Goal: Transaction & Acquisition: Obtain resource

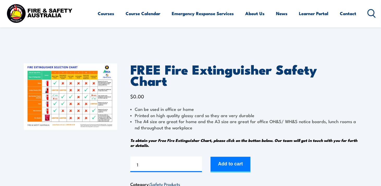
click at [67, 90] on img at bounding box center [71, 96] width 94 height 67
click at [234, 157] on button "Add to cart" at bounding box center [231, 165] width 40 height 16
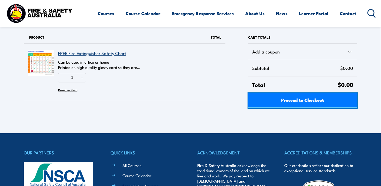
click at [310, 97] on span "Proceed to Checkout" at bounding box center [302, 100] width 43 height 14
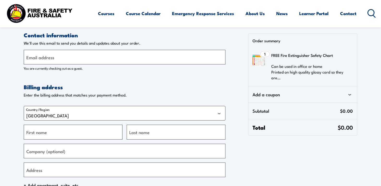
select select "VIC"
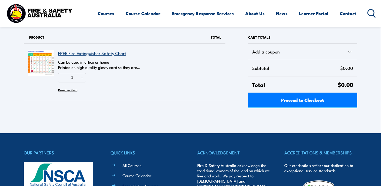
click at [39, 62] on img at bounding box center [41, 63] width 26 height 26
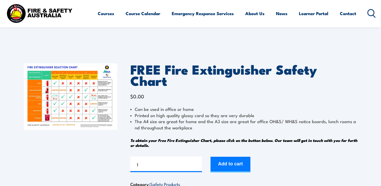
click at [231, 157] on button "Add to cart" at bounding box center [231, 165] width 40 height 16
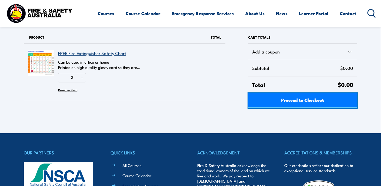
click at [293, 100] on span "Proceed to Checkout" at bounding box center [302, 100] width 43 height 14
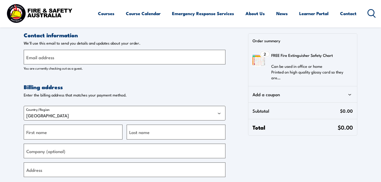
select select "VIC"
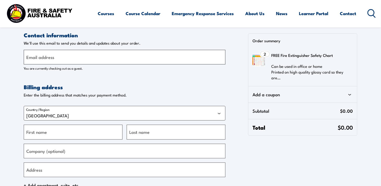
click at [59, 55] on input "Email address" at bounding box center [125, 57] width 202 height 15
type input "slocke@trenchlesspipelaying.com.au"
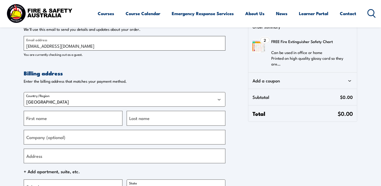
scroll to position [26, 0]
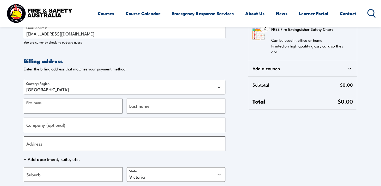
click at [61, 106] on input "First name" at bounding box center [73, 106] width 99 height 15
type input "Steve"
click at [148, 103] on label "Last name" at bounding box center [139, 106] width 20 height 7
click at [148, 103] on input "Last name" at bounding box center [176, 106] width 99 height 15
type input "Locke"
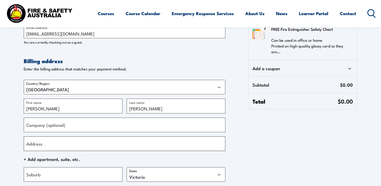
click at [61, 146] on input "Address" at bounding box center [125, 143] width 202 height 15
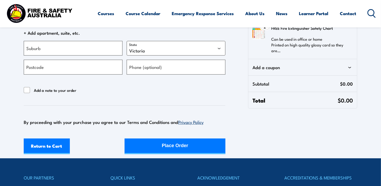
scroll to position [157, 0]
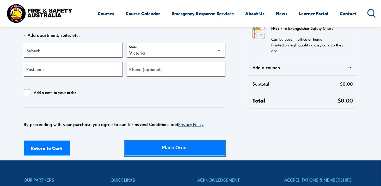
click at [183, 142] on div "Place Order" at bounding box center [175, 148] width 26 height 14
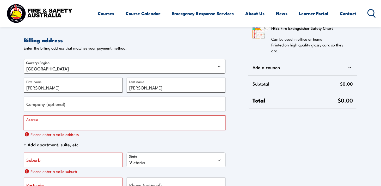
scroll to position [0, 0]
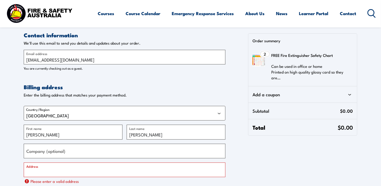
click at [264, 54] on span "2" at bounding box center [265, 54] width 2 height 4
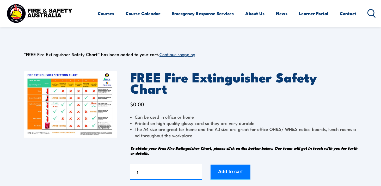
scroll to position [8, 0]
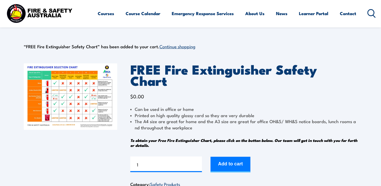
click at [68, 89] on img at bounding box center [71, 96] width 94 height 67
